Goal: Information Seeking & Learning: Check status

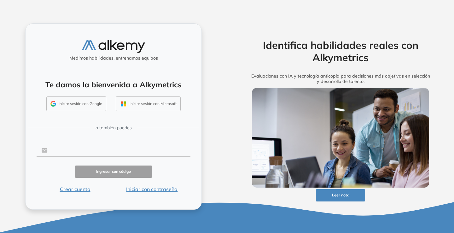
drag, startPoint x: 89, startPoint y: 151, endPoint x: 142, endPoint y: 154, distance: 53.4
click at [89, 151] on input "text" at bounding box center [119, 150] width 143 height 12
type input "**********"
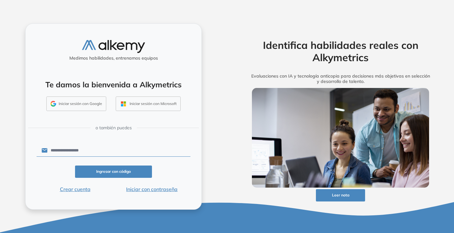
click at [108, 168] on button "Ingresar con código" at bounding box center [113, 172] width 77 height 12
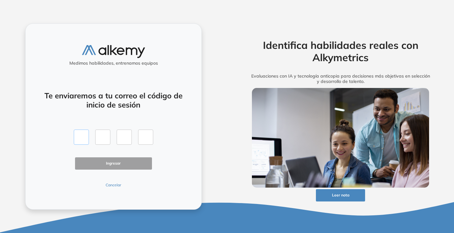
click at [88, 139] on input "text" at bounding box center [81, 137] width 15 height 15
click at [114, 184] on button "Cancelar" at bounding box center [113, 185] width 77 height 6
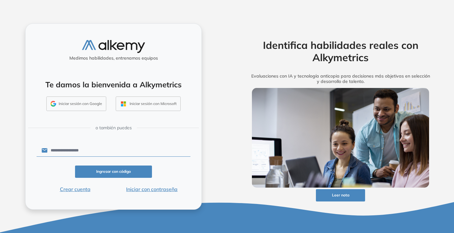
click at [149, 191] on button "Iniciar con contraseña" at bounding box center [152, 189] width 77 height 8
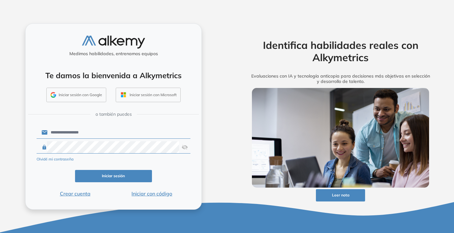
click at [180, 162] on div "Olvidé mi contraseña" at bounding box center [114, 159] width 154 height 8
click at [141, 170] on form "**********" at bounding box center [114, 161] width 154 height 72
click at [142, 178] on button "Iniciar sesión" at bounding box center [113, 176] width 77 height 12
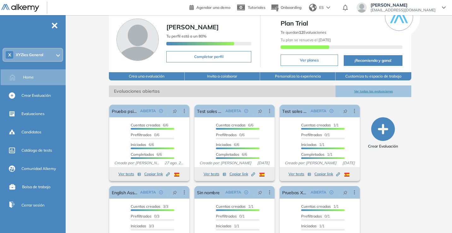
scroll to position [61, 0]
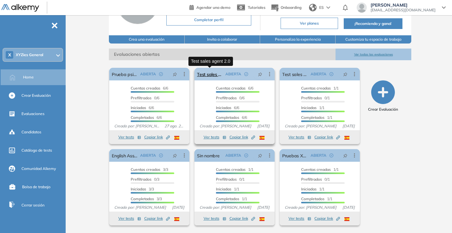
click at [213, 72] on link "Test sales agent 2.0" at bounding box center [210, 74] width 26 height 13
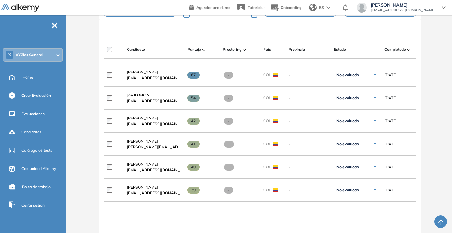
scroll to position [183, 0]
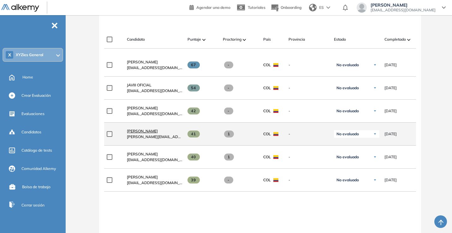
click at [147, 133] on span "[PERSON_NAME]" at bounding box center [142, 131] width 31 height 5
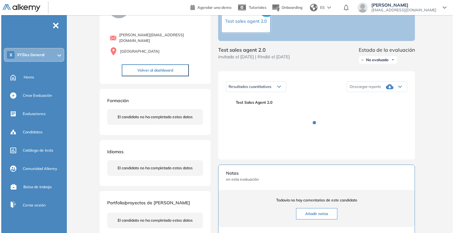
scroll to position [40, 0]
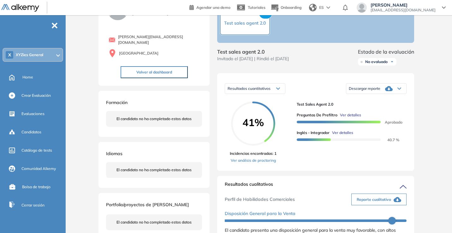
click at [341, 136] on span "Ver detalles" at bounding box center [342, 133] width 21 height 6
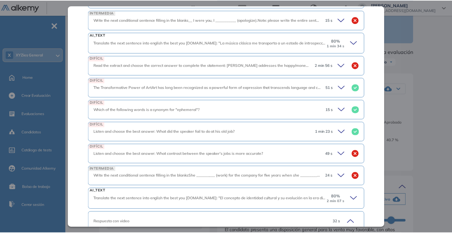
scroll to position [0, 0]
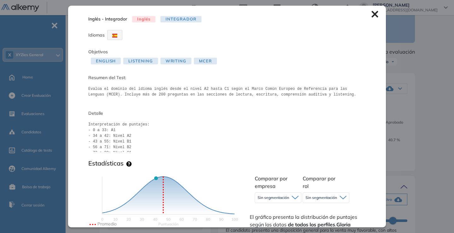
click at [372, 13] on icon at bounding box center [375, 14] width 7 height 7
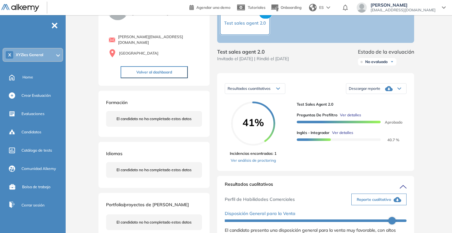
click at [268, 127] on span "41%" at bounding box center [253, 122] width 44 height 10
click at [264, 91] on span "Resultados cuantitativos" at bounding box center [248, 88] width 43 height 5
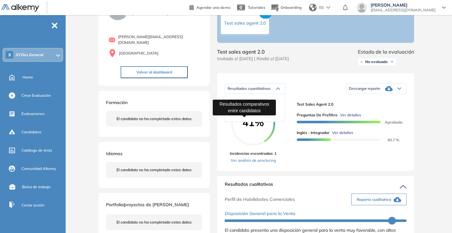
click at [250, 116] on span "Resultados relativos" at bounding box center [244, 113] width 32 height 5
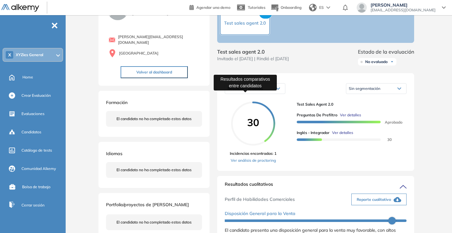
click at [255, 91] on span "Resultados relativos" at bounding box center [244, 88] width 35 height 5
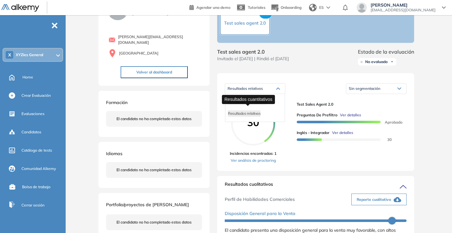
click at [256, 104] on span "Resultados cuantitativos" at bounding box center [247, 102] width 39 height 5
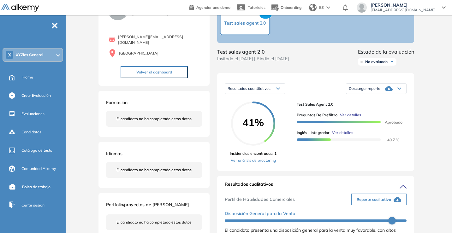
click at [342, 136] on span "Ver detalles" at bounding box center [342, 133] width 21 height 6
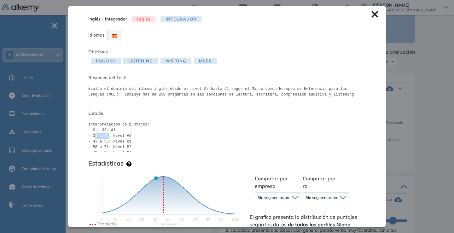
drag, startPoint x: 95, startPoint y: 137, endPoint x: 109, endPoint y: 136, distance: 14.9
click at [109, 136] on pre "Interpretación de puntajes: - 0 a 33: A1 - 34 a 42: Nivel A2 - 43 a 55: Nivel B…" at bounding box center [227, 137] width 278 height 30
click at [237, 142] on pre "Interpretación de puntajes: - 0 a 33: A1 - 34 a 42: Nivel A2 - 43 a 55: Nivel B…" at bounding box center [227, 137] width 278 height 30
click at [371, 10] on div "Inglés - Integrador Inglés Integrador Idiomas Objetivos English Listening Writi…" at bounding box center [227, 116] width 318 height 221
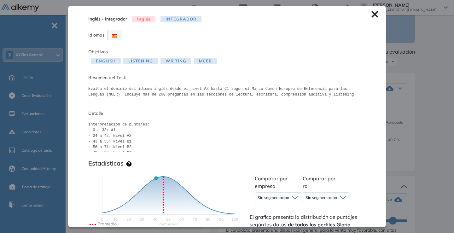
click at [372, 13] on icon at bounding box center [375, 14] width 7 height 7
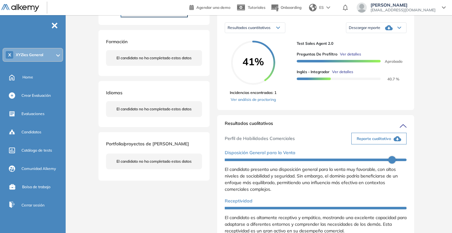
scroll to position [95, 0]
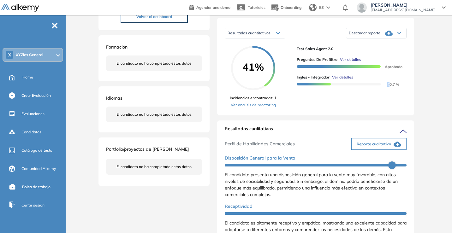
drag, startPoint x: 389, startPoint y: 92, endPoint x: 400, endPoint y: 90, distance: 11.8
click at [400, 87] on div "Inglés - Integrador Ver detalles 40.7 %" at bounding box center [349, 80] width 105 height 13
click at [390, 87] on span "40.7 %" at bounding box center [389, 84] width 20 height 5
click at [347, 80] on span "Ver detalles" at bounding box center [342, 77] width 21 height 6
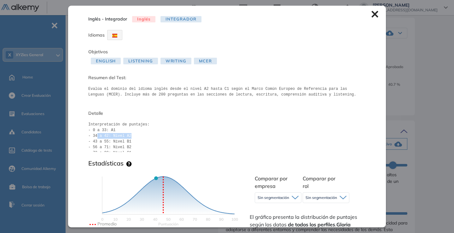
drag, startPoint x: 96, startPoint y: 136, endPoint x: 138, endPoint y: 134, distance: 42.6
click at [137, 134] on pre "Interpretación de puntajes: - 0 a 33: A1 - 34 a 42: Nivel A2 - 43 a 55: Nivel B…" at bounding box center [227, 137] width 278 height 30
click at [138, 134] on pre "Interpretación de puntajes: - 0 a 33: A1 - 34 a 42: Nivel A2 - 43 a 55: Nivel B…" at bounding box center [227, 137] width 278 height 30
click at [373, 15] on icon at bounding box center [375, 14] width 7 height 7
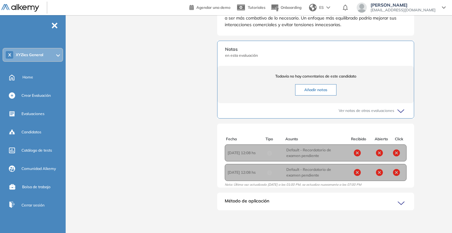
scroll to position [0, 0]
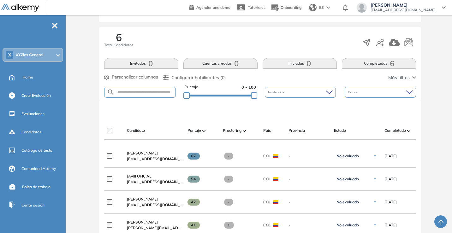
scroll to position [53, 0]
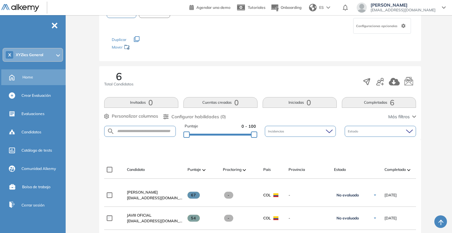
click at [34, 79] on div "Home" at bounding box center [43, 77] width 42 height 11
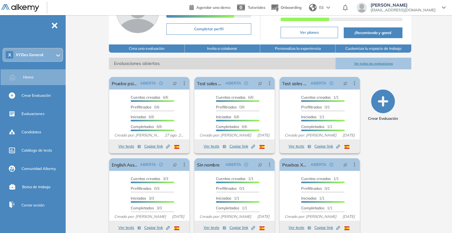
scroll to position [61, 0]
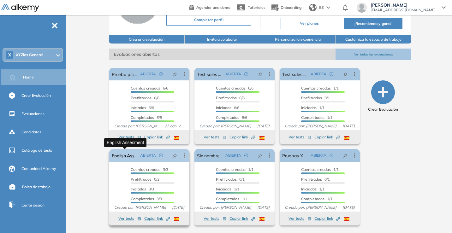
click at [121, 157] on link "English Assesment" at bounding box center [125, 155] width 26 height 13
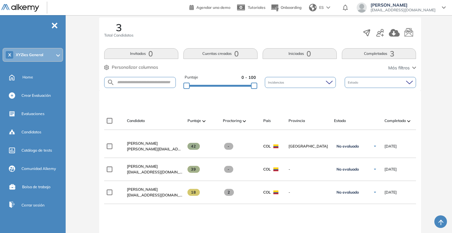
scroll to position [102, 0]
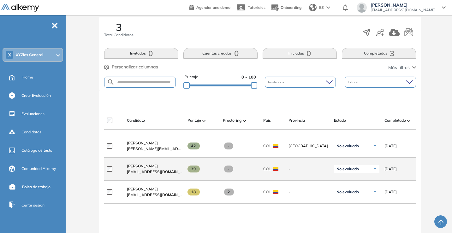
click at [140, 168] on span "[PERSON_NAME]" at bounding box center [142, 166] width 31 height 5
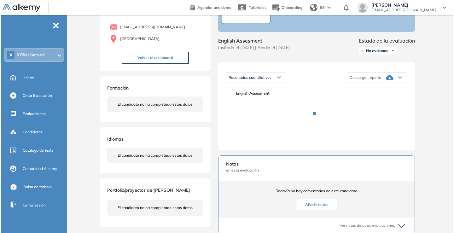
scroll to position [75, 0]
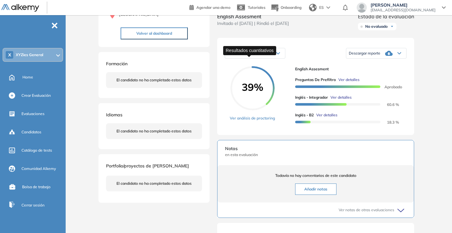
click at [259, 56] on span "Resultados cuantitativos" at bounding box center [248, 53] width 43 height 5
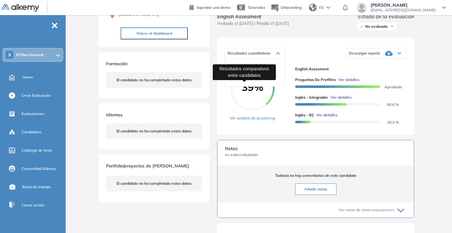
click at [252, 80] on span "Resultados relativos" at bounding box center [244, 78] width 32 height 5
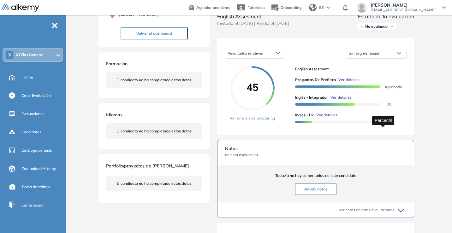
click at [387, 123] on span "20" at bounding box center [383, 122] width 8 height 3
click at [338, 100] on span "Ver detalles" at bounding box center [340, 98] width 21 height 6
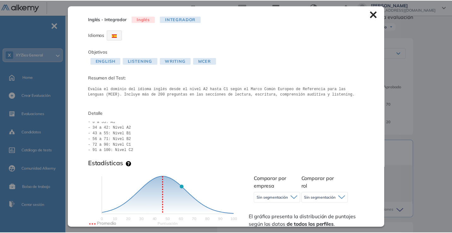
scroll to position [9, 0]
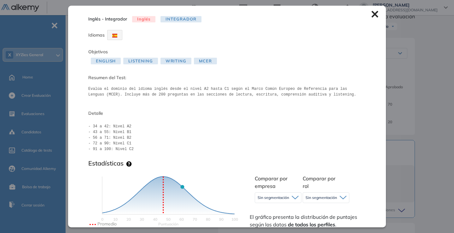
click at [103, 143] on pre "Interpretación de puntajes: - 0 a 33: A1 - 34 a 42: Nivel A2 - 43 a 55: Nivel B…" at bounding box center [227, 137] width 278 height 30
drag, startPoint x: 89, startPoint y: 143, endPoint x: 114, endPoint y: 142, distance: 25.3
click at [114, 142] on pre "Interpretación de puntajes: - 0 a 33: A1 - 34 a 42: Nivel A2 - 43 a 55: Nivel B…" at bounding box center [227, 137] width 278 height 30
click at [145, 139] on pre "Interpretación de puntajes: - 0 a 33: A1 - 34 a 42: Nivel A2 - 43 a 55: Nivel B…" at bounding box center [227, 137] width 278 height 30
click at [372, 15] on icon at bounding box center [375, 14] width 7 height 7
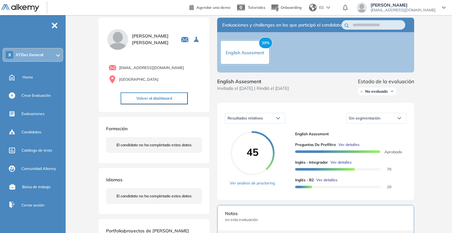
scroll to position [0, 0]
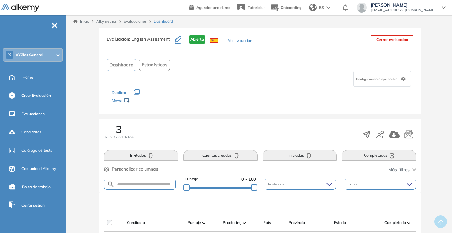
scroll to position [202, 0]
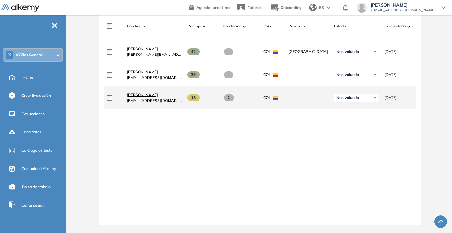
click at [145, 92] on span "[PERSON_NAME]" at bounding box center [142, 94] width 31 height 5
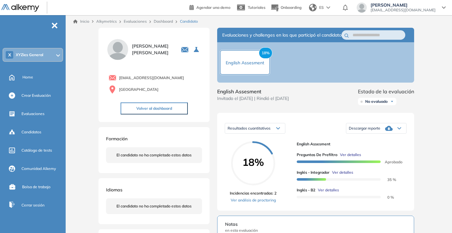
click at [242, 133] on div "Resultados cuantitativos" at bounding box center [255, 128] width 60 height 10
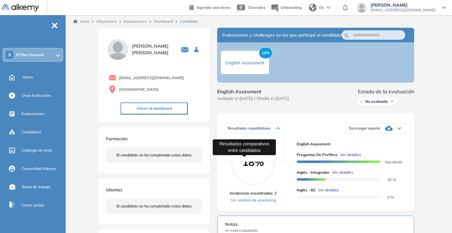
click at [249, 156] on span "Resultados relativos" at bounding box center [244, 153] width 32 height 5
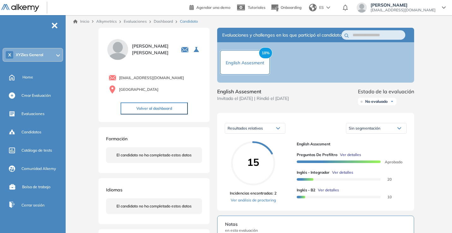
click at [343, 175] on span "Ver detalles" at bounding box center [342, 173] width 21 height 6
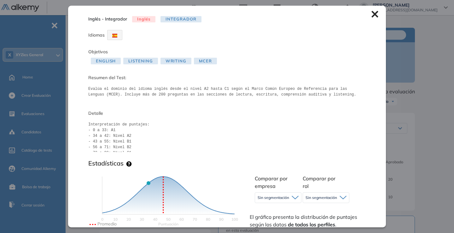
click at [372, 11] on icon at bounding box center [375, 14] width 7 height 7
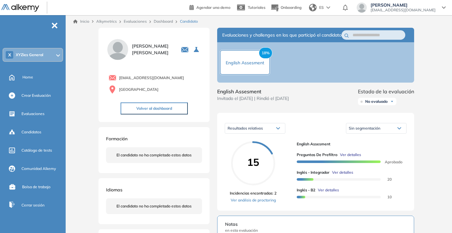
click at [19, 3] on div at bounding box center [28, 7] width 54 height 15
click at [24, 7] on img at bounding box center [20, 8] width 38 height 8
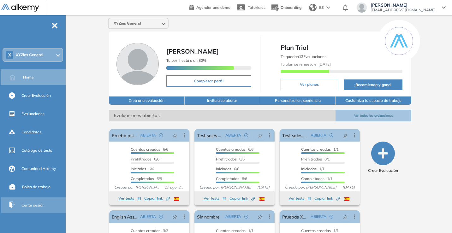
click at [23, 209] on div "Cerrar sesión" at bounding box center [42, 205] width 43 height 11
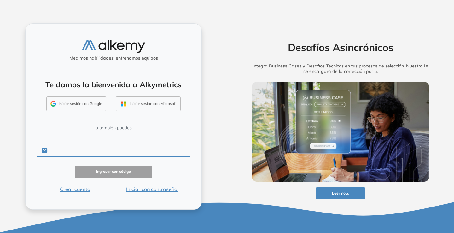
click at [60, 148] on input "text" at bounding box center [119, 150] width 143 height 12
type input "**********"
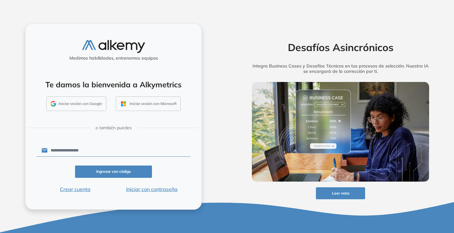
drag, startPoint x: 94, startPoint y: 152, endPoint x: 44, endPoint y: 156, distance: 50.0
click at [40, 153] on div "**********" at bounding box center [114, 150] width 154 height 12
click at [168, 190] on button "Iniciar con contraseña" at bounding box center [152, 189] width 77 height 8
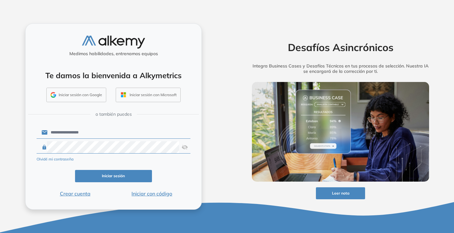
click at [187, 147] on img at bounding box center [185, 147] width 6 height 12
click at [40, 144] on div at bounding box center [114, 147] width 154 height 12
